Goal: Find specific page/section: Find specific page/section

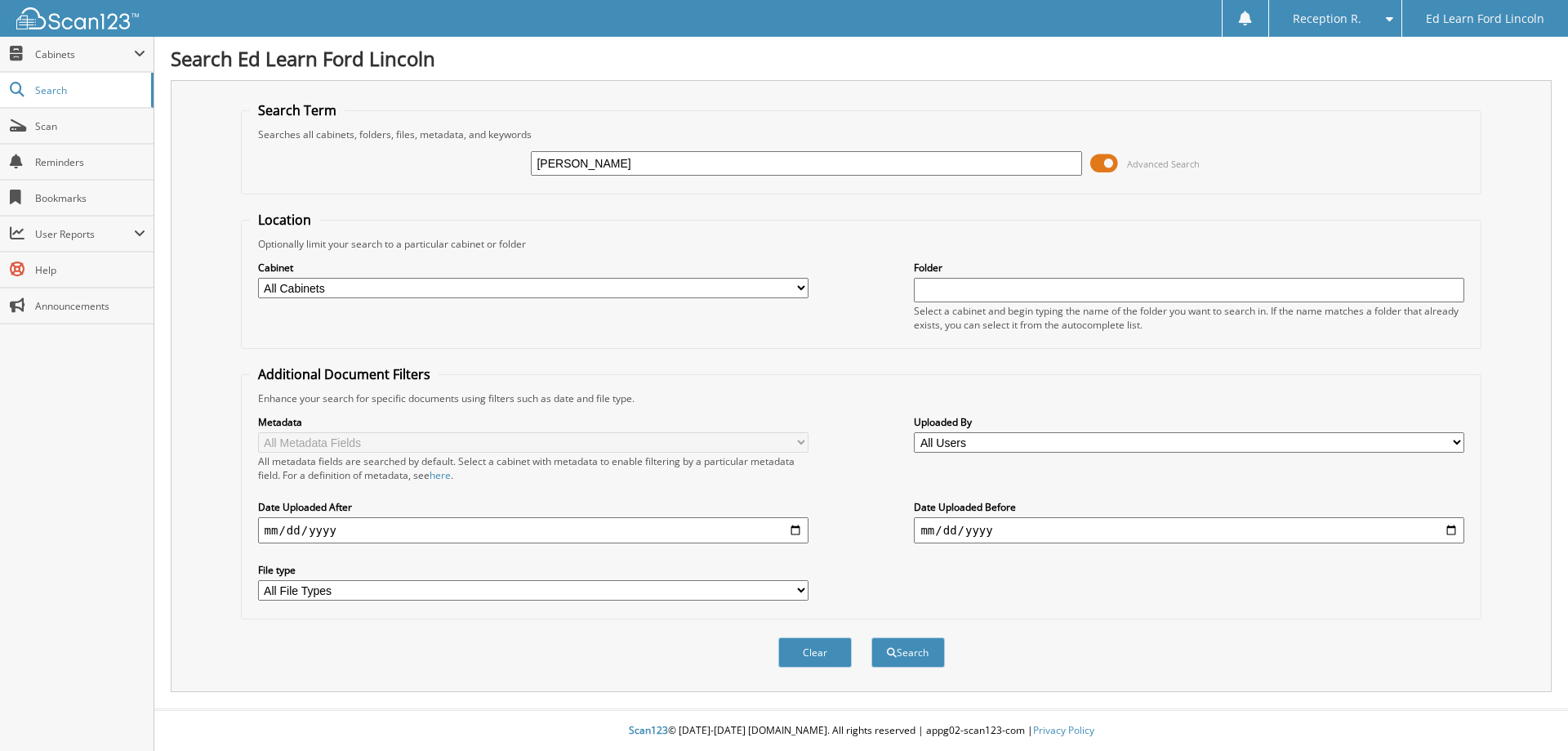
type input "[PERSON_NAME]"
click at [871, 637] on button "Search" at bounding box center [908, 652] width 74 height 30
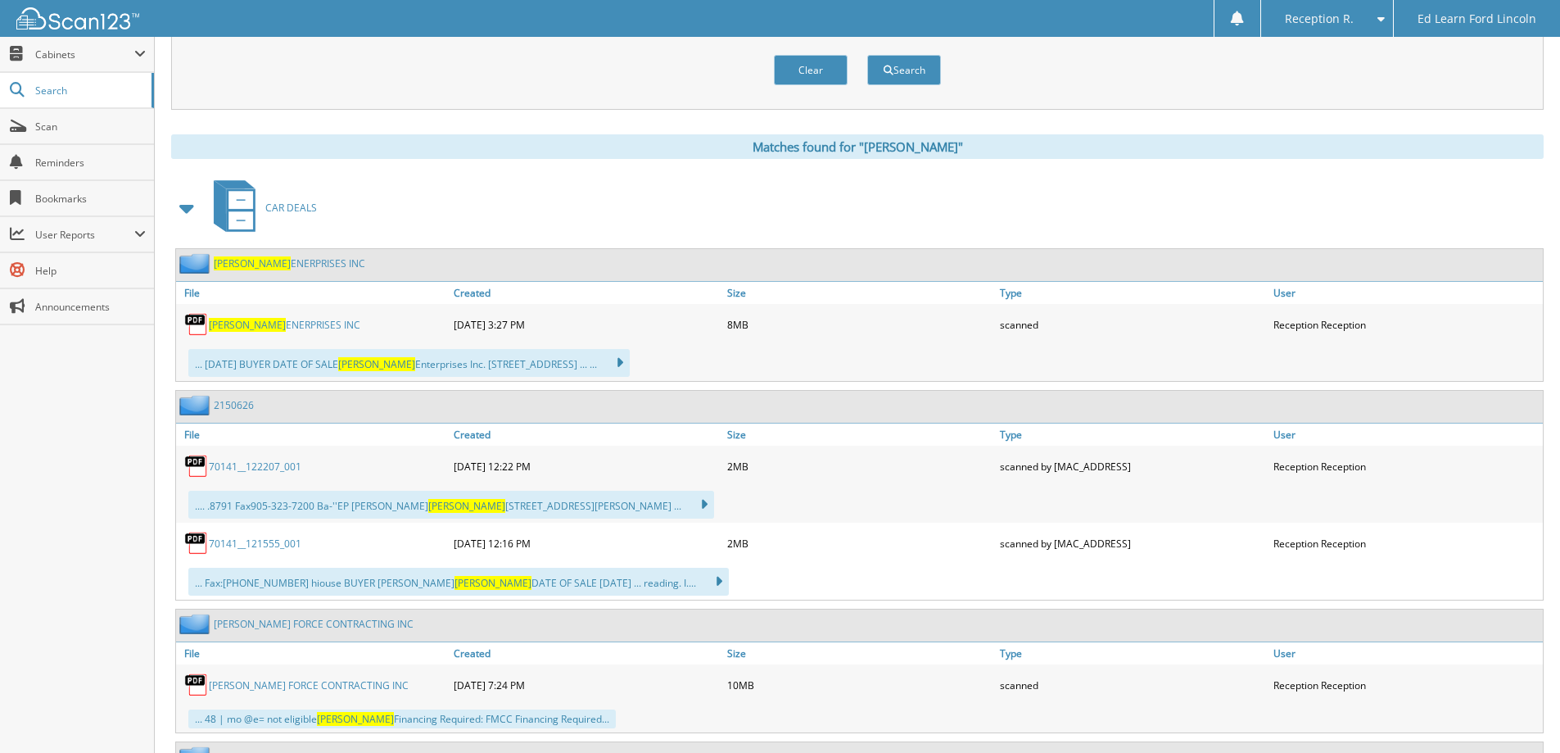
scroll to position [655, 0]
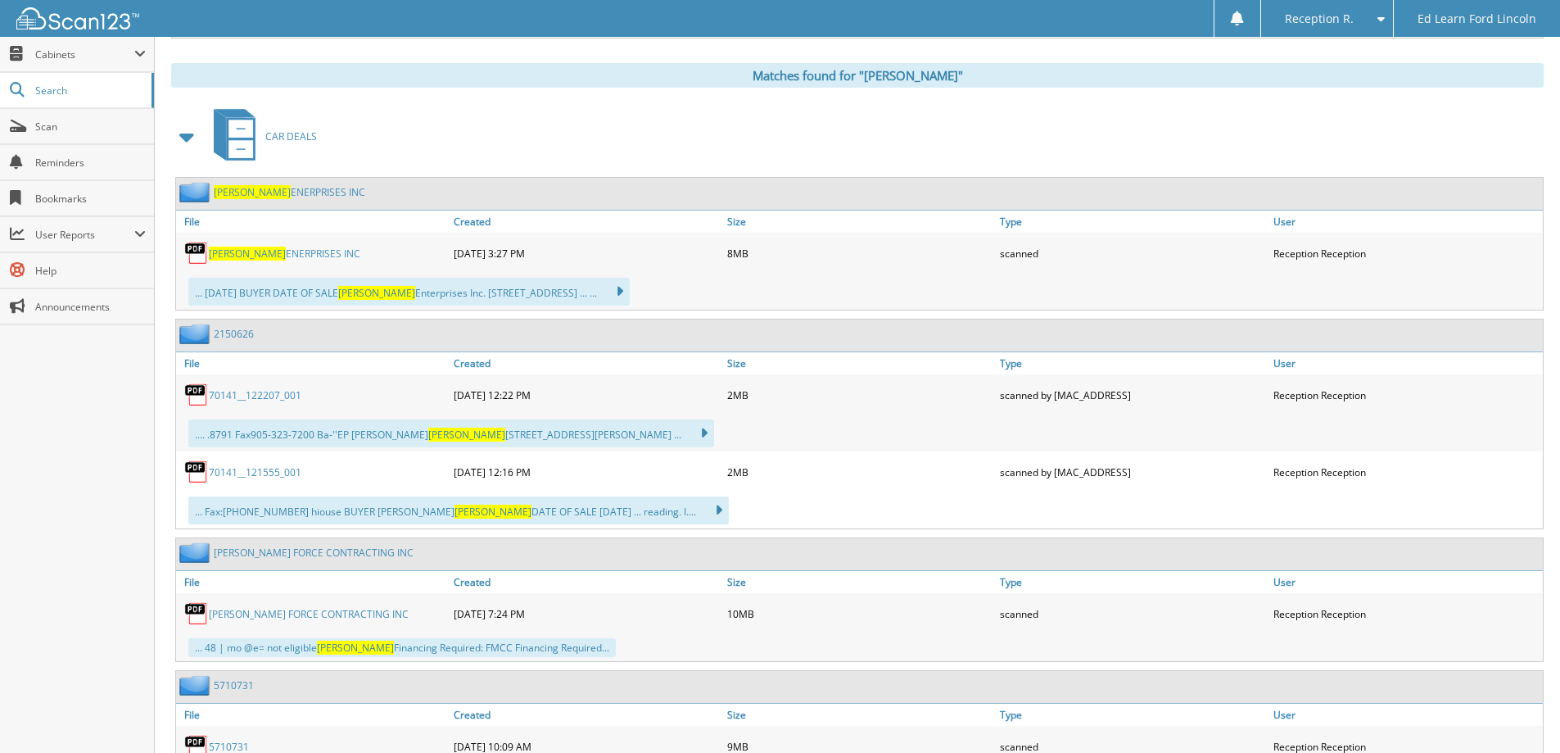
click at [271, 247] on link "[PERSON_NAME] ENERPRISES INC" at bounding box center [285, 254] width 152 height 14
